Goal: Task Accomplishment & Management: Complete application form

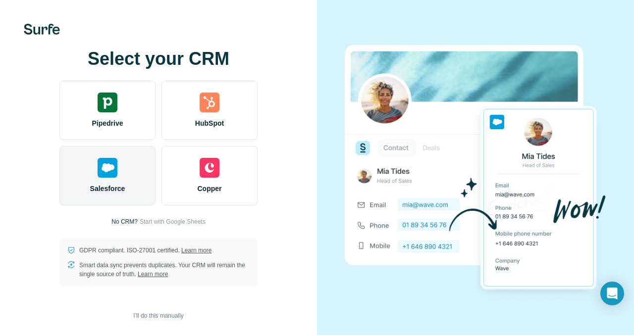
click at [132, 167] on div "Salesforce" at bounding box center [107, 175] width 96 height 59
click at [106, 185] on span "Salesforce" at bounding box center [107, 189] width 35 height 10
